Goal: Task Accomplishment & Management: Use online tool/utility

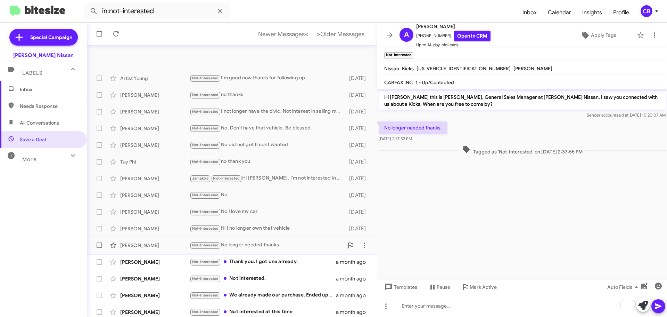
scroll to position [87, 0]
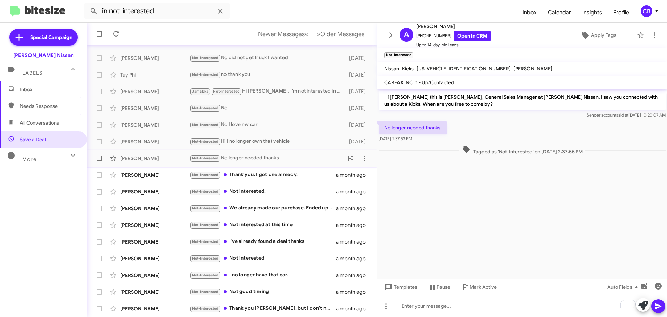
click at [147, 163] on div "[PERSON_NAME] Not-Interested No longer needed thanks. a month ago" at bounding box center [231, 158] width 279 height 14
click at [154, 177] on div "[PERSON_NAME]" at bounding box center [155, 174] width 70 height 7
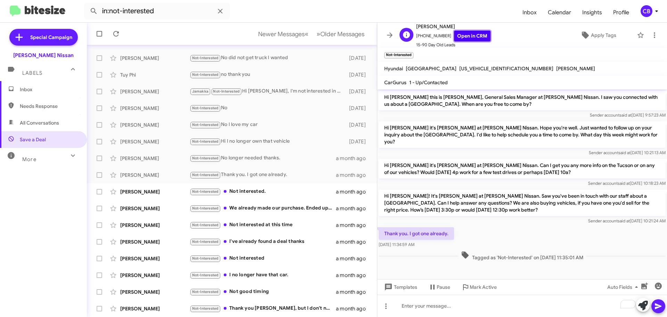
click at [463, 34] on link "Open in CRM" at bounding box center [472, 36] width 37 height 11
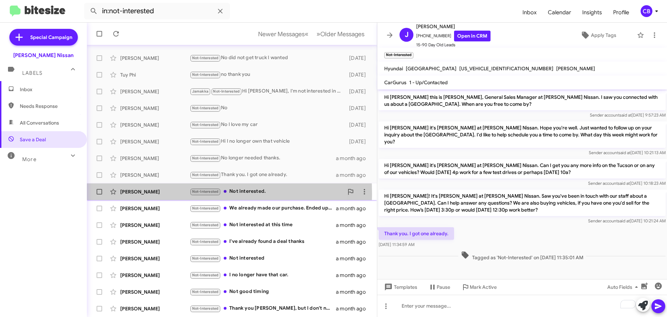
click at [139, 193] on div "[PERSON_NAME]" at bounding box center [155, 191] width 70 height 7
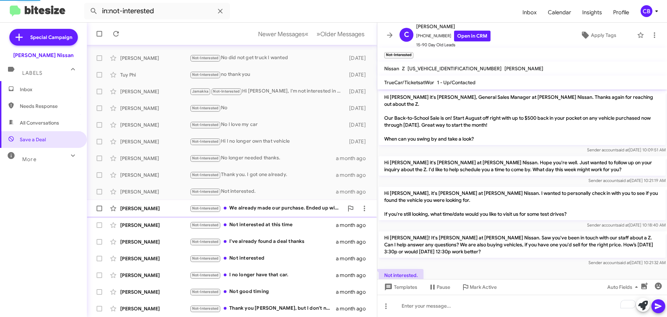
scroll to position [29, 0]
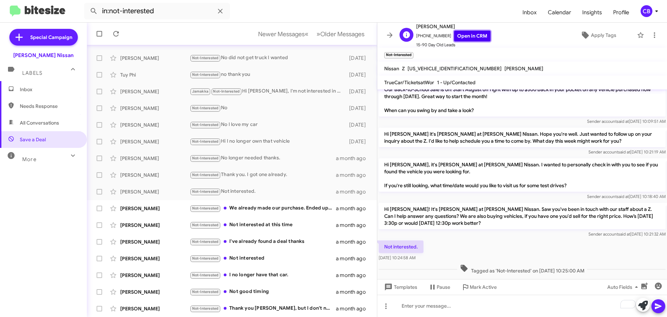
click at [475, 36] on link "Open in CRM" at bounding box center [472, 36] width 37 height 11
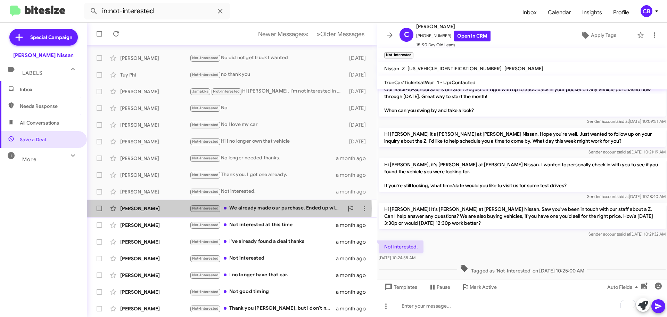
click at [145, 208] on div "[PERSON_NAME]" at bounding box center [155, 208] width 70 height 7
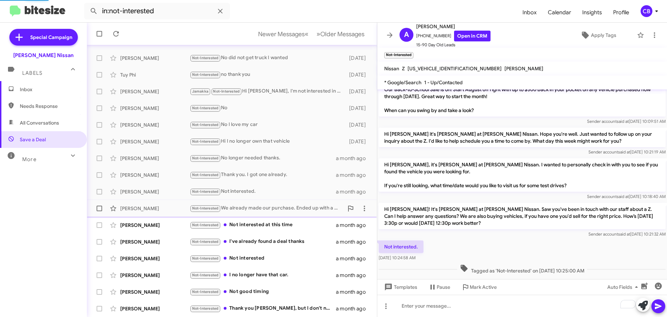
scroll to position [96, 0]
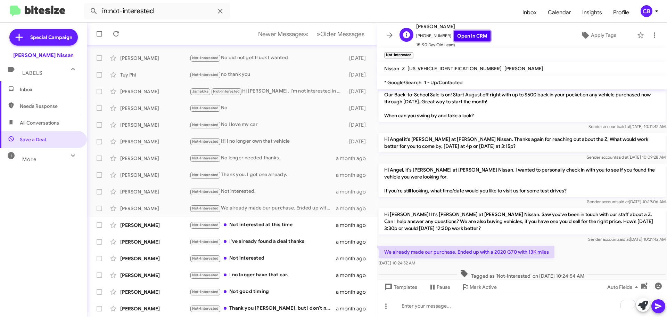
click at [464, 35] on link "Open in CRM" at bounding box center [472, 36] width 37 height 11
click at [138, 223] on div "[PERSON_NAME]" at bounding box center [155, 224] width 70 height 7
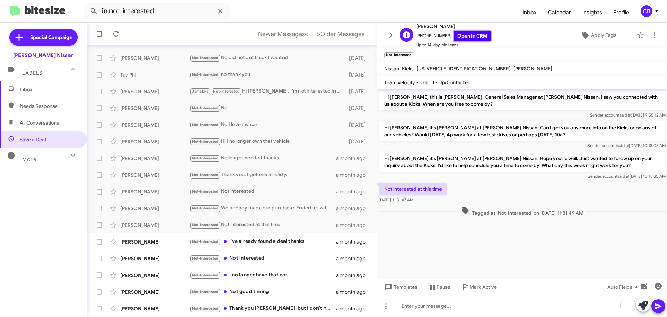
click at [462, 37] on link "Open in CRM" at bounding box center [472, 36] width 37 height 11
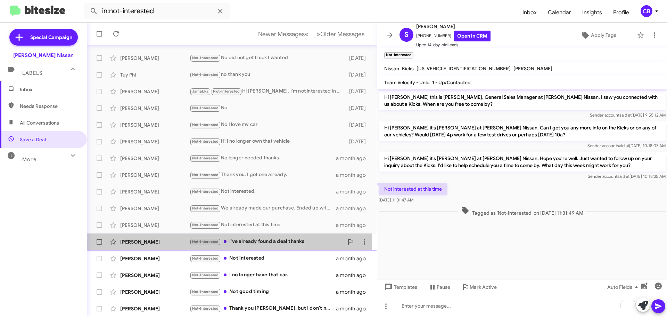
click at [163, 243] on div "[PERSON_NAME]" at bounding box center [155, 241] width 70 height 7
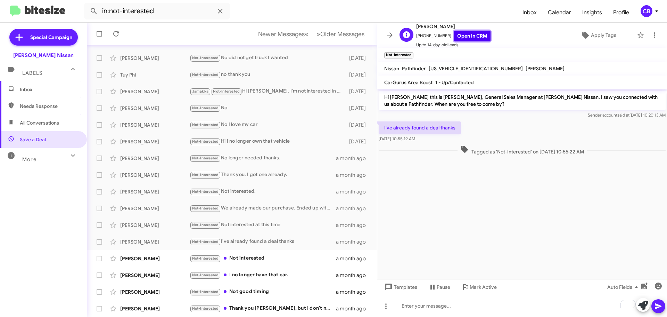
click at [475, 36] on link "Open in CRM" at bounding box center [472, 36] width 37 height 11
click at [149, 258] on div "[PERSON_NAME]" at bounding box center [155, 258] width 70 height 7
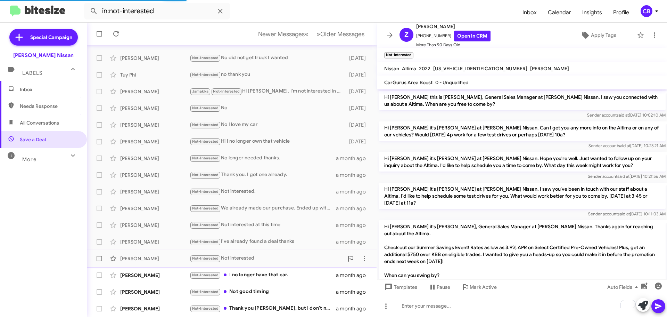
scroll to position [417, 0]
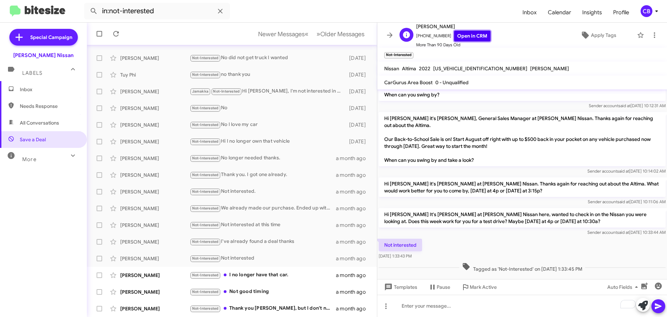
click at [462, 33] on link "Open in CRM" at bounding box center [472, 36] width 37 height 11
click at [143, 277] on div "[PERSON_NAME]" at bounding box center [155, 274] width 70 height 7
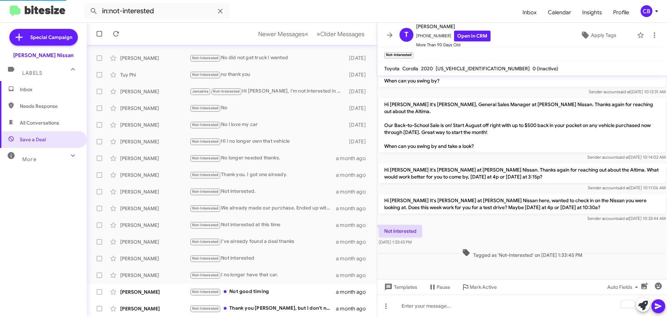
scroll to position [40, 0]
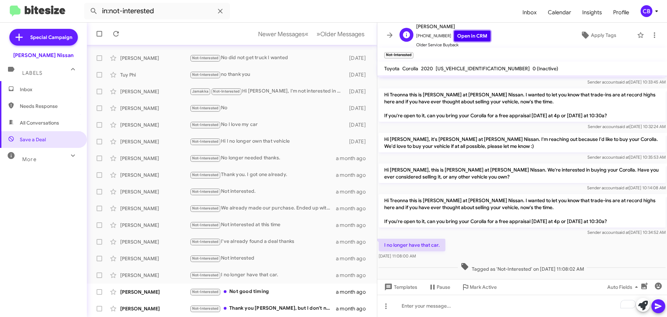
click at [456, 36] on link "Open in CRM" at bounding box center [472, 36] width 37 height 11
click at [145, 298] on div "[PERSON_NAME] Not-Interested Not good timing a month ago" at bounding box center [231, 292] width 279 height 14
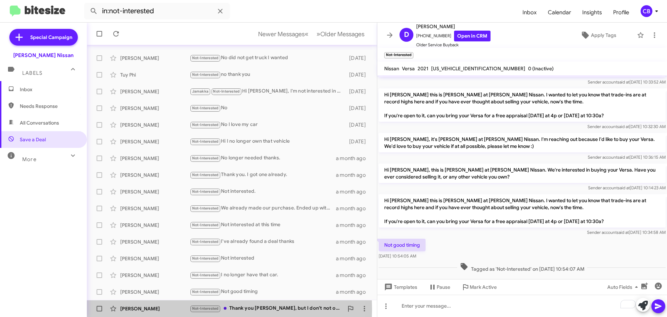
click at [148, 309] on div "[PERSON_NAME]" at bounding box center [155, 308] width 70 height 7
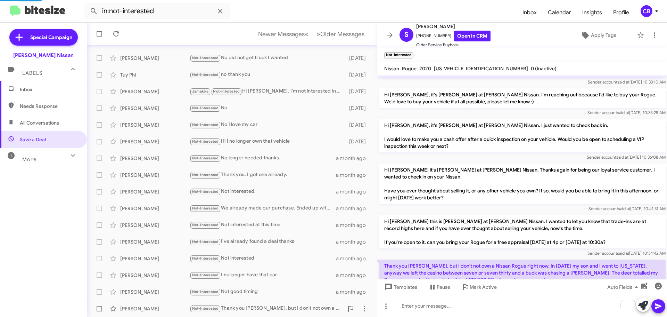
scroll to position [75, 0]
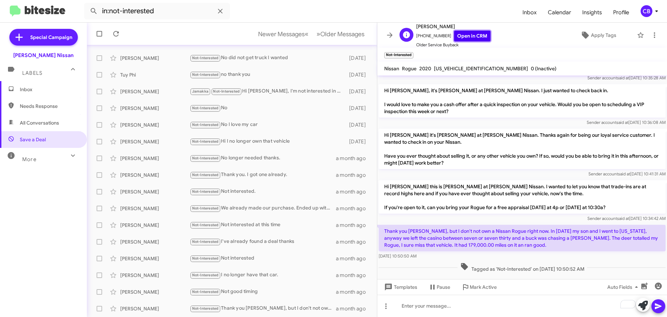
click at [464, 34] on link "Open in CRM" at bounding box center [472, 36] width 37 height 11
